Goal: Information Seeking & Learning: Learn about a topic

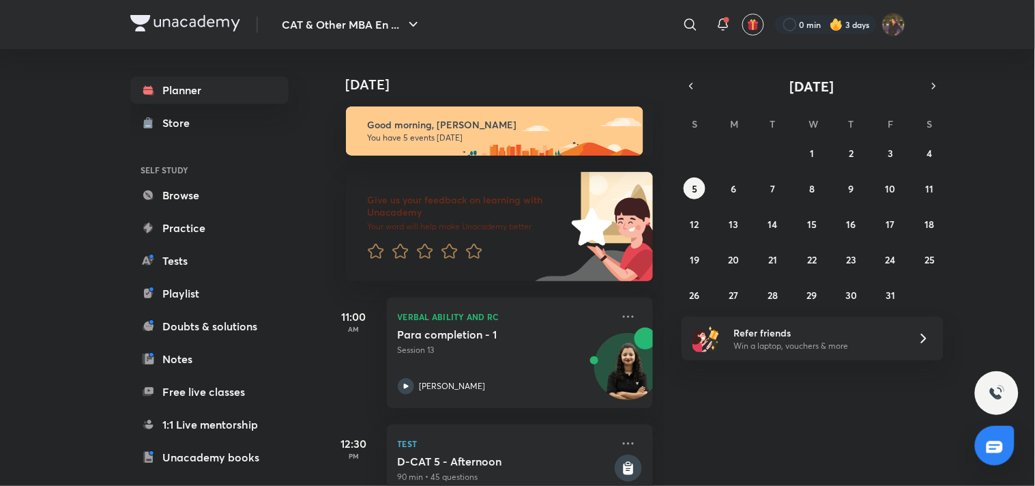
click at [837, 152] on div "28 29 30 1 2 3 4 5 6 7 8 9 10 11 12 13 14 15 16 17 18 19 20 21 22 23 24 25 26 2…" at bounding box center [813, 224] width 262 height 164
click at [858, 160] on button "2" at bounding box center [852, 153] width 22 height 22
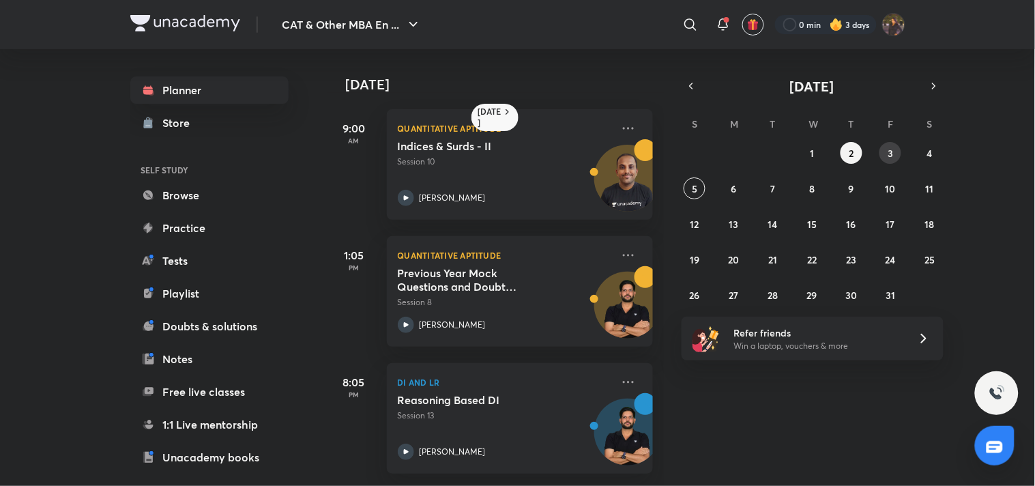
click at [887, 145] on button "3" at bounding box center [891, 153] width 22 height 22
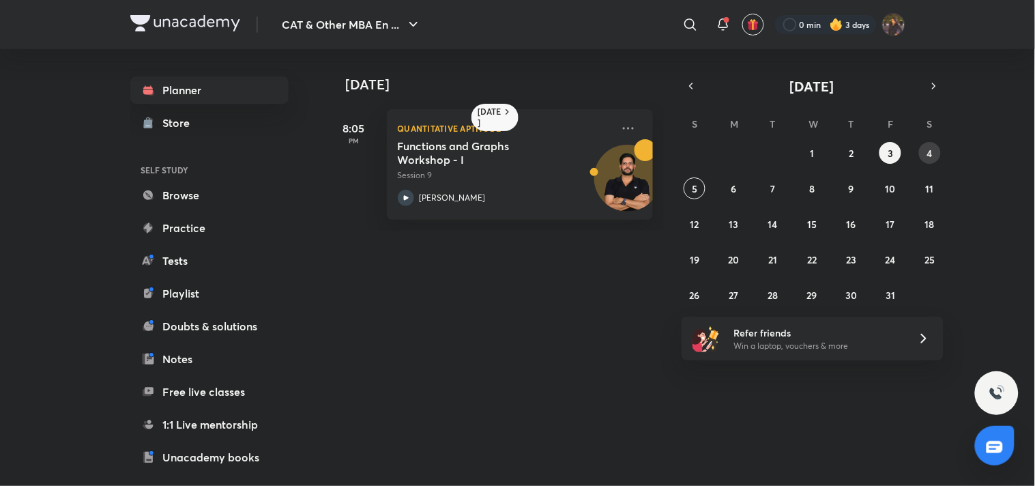
click at [931, 147] on abbr "4" at bounding box center [930, 153] width 5 height 13
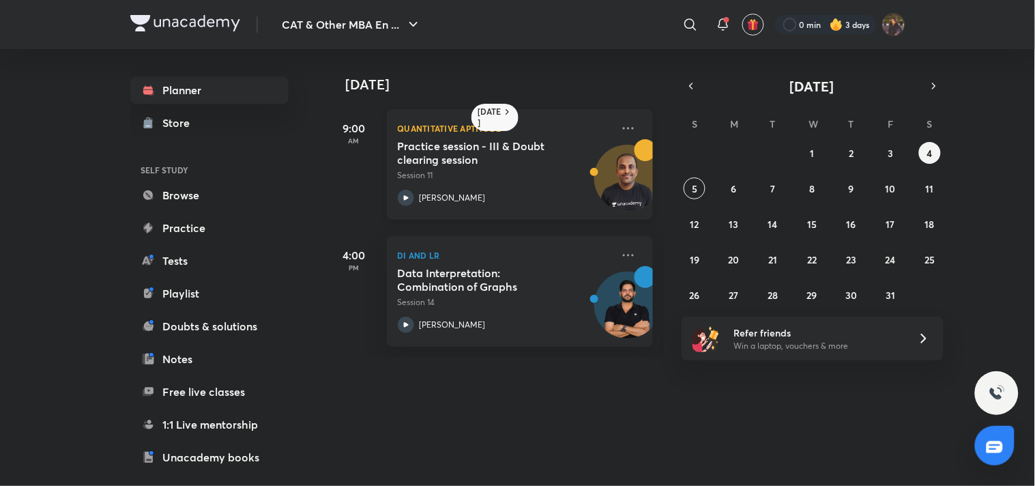
click at [543, 154] on h5 "Practice session - III & Doubt clearing session" at bounding box center [483, 152] width 170 height 27
